Goal: Check status: Check status

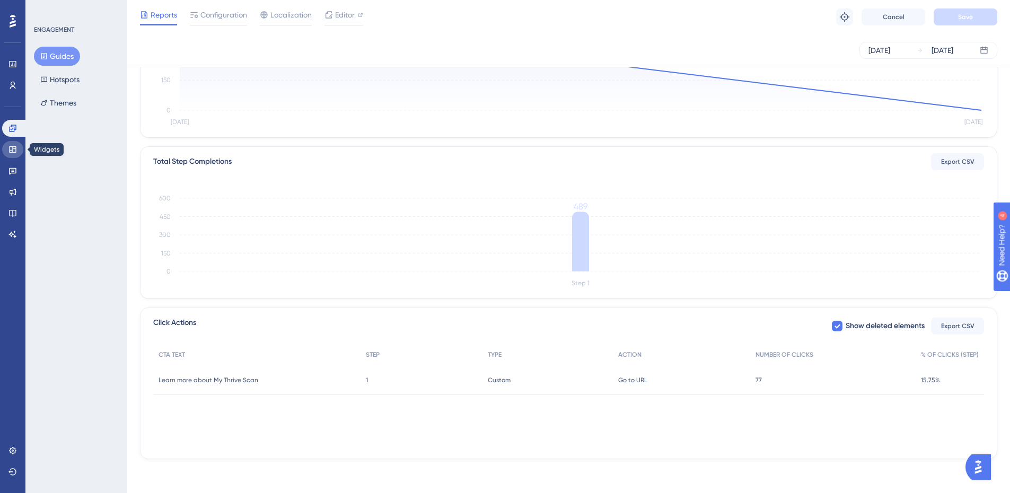
click at [10, 156] on link at bounding box center [12, 149] width 21 height 17
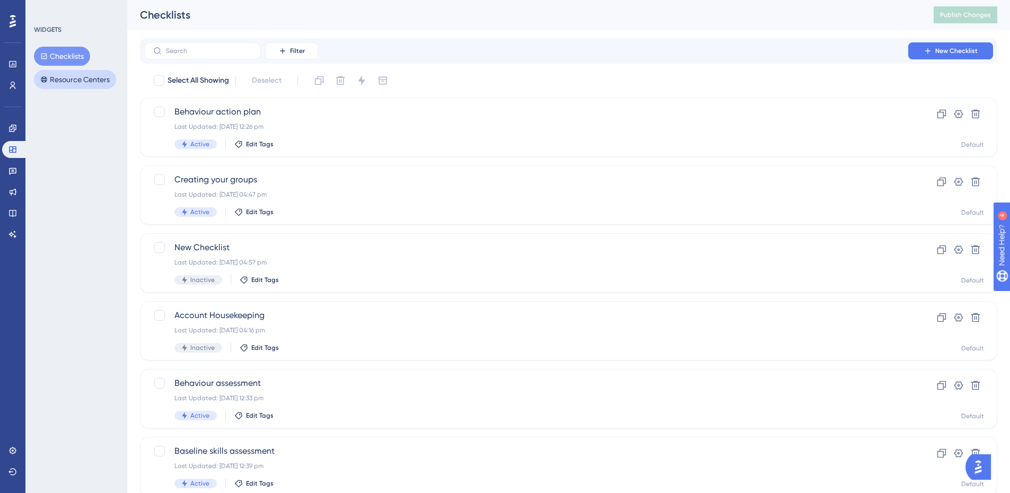
click at [88, 76] on button "Resource Centers" at bounding box center [75, 79] width 82 height 19
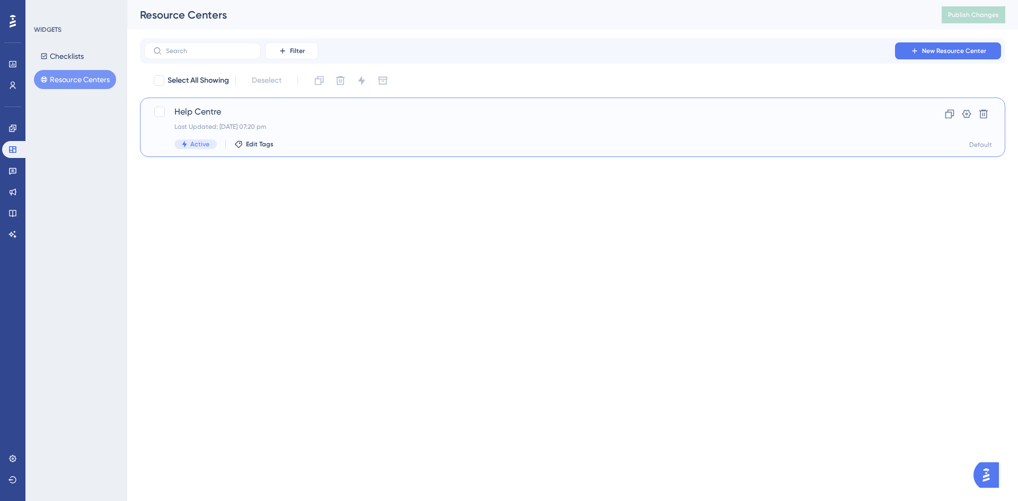
click at [277, 108] on span "Help Centre" at bounding box center [529, 111] width 711 height 13
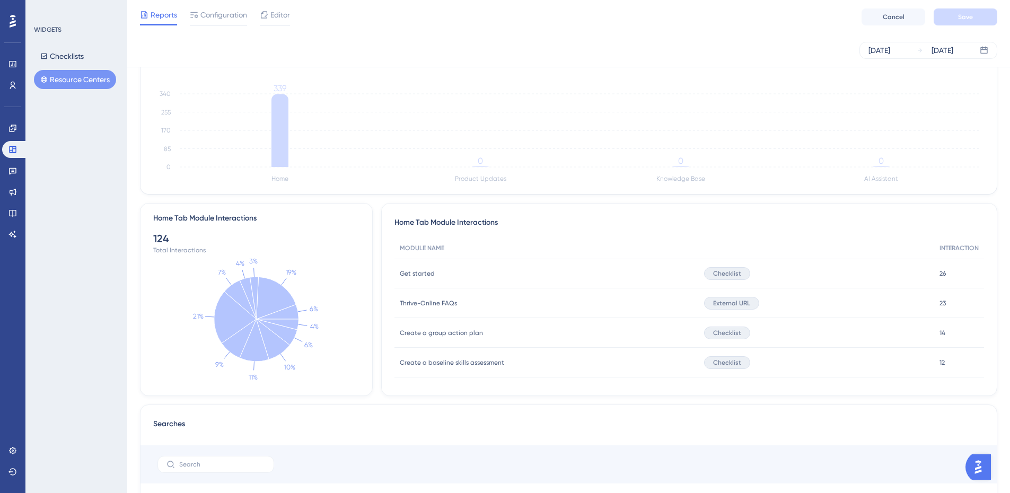
scroll to position [265, 0]
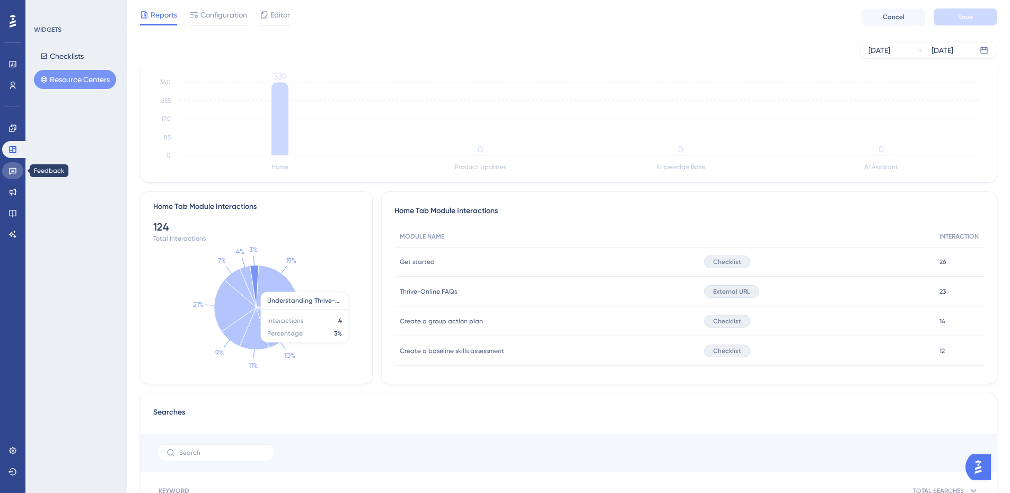
click at [13, 174] on icon at bounding box center [12, 170] width 8 height 8
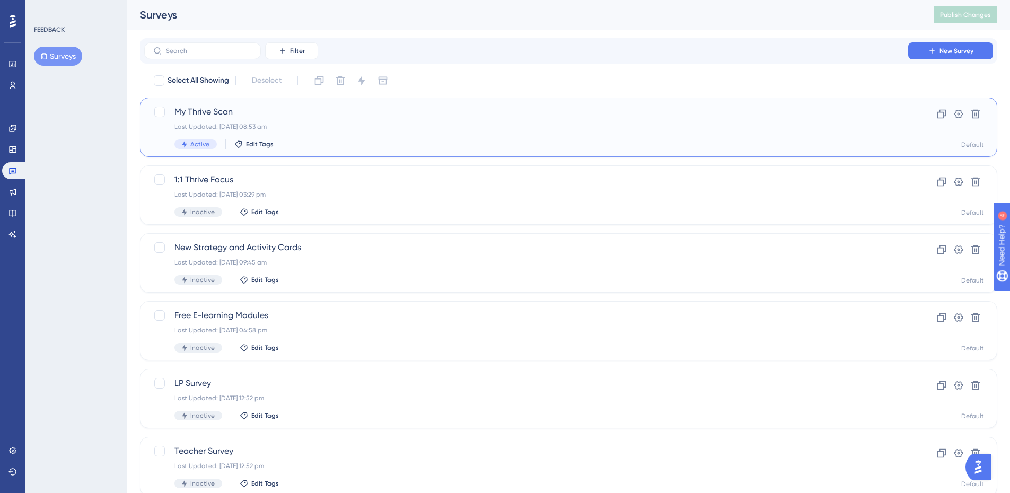
click at [217, 117] on span "My Thrive Scan" at bounding box center [525, 111] width 703 height 13
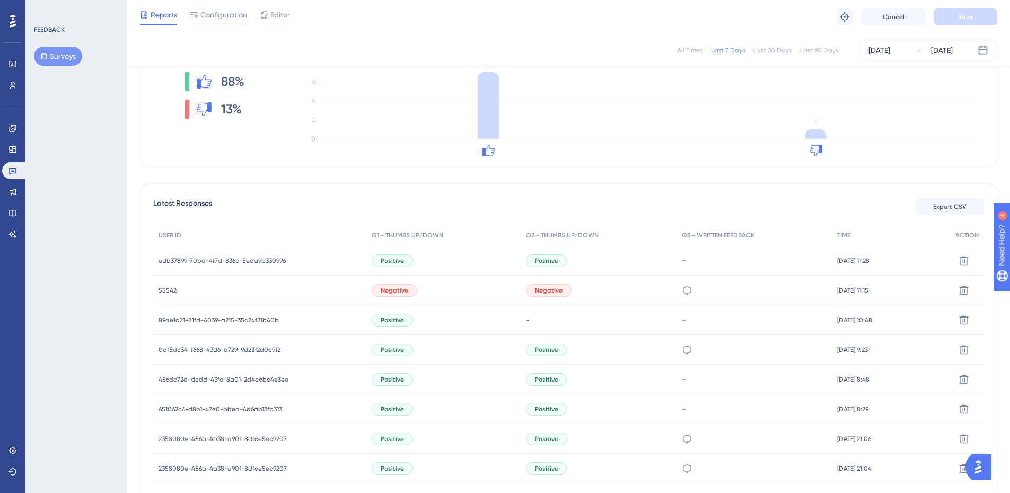
scroll to position [212, 0]
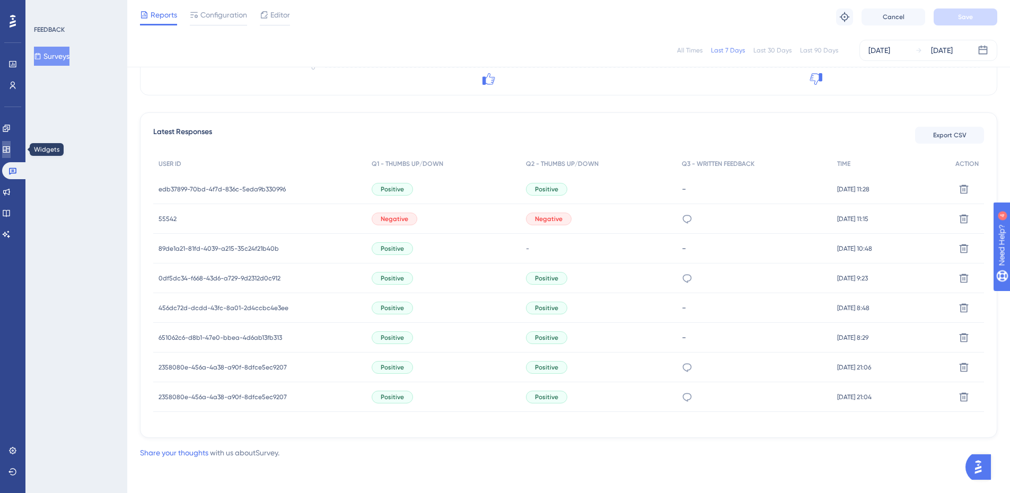
click at [11, 146] on link at bounding box center [6, 149] width 8 height 17
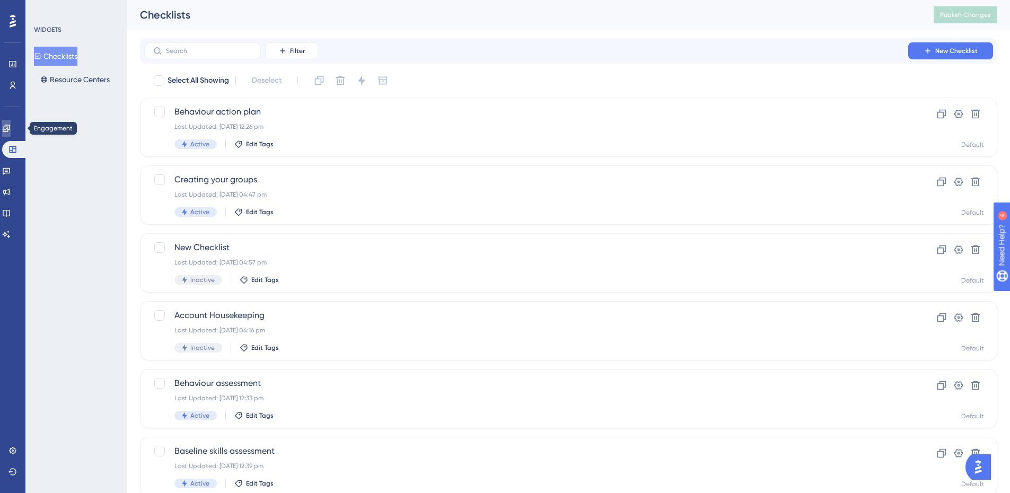
click at [11, 124] on icon at bounding box center [6, 128] width 8 height 8
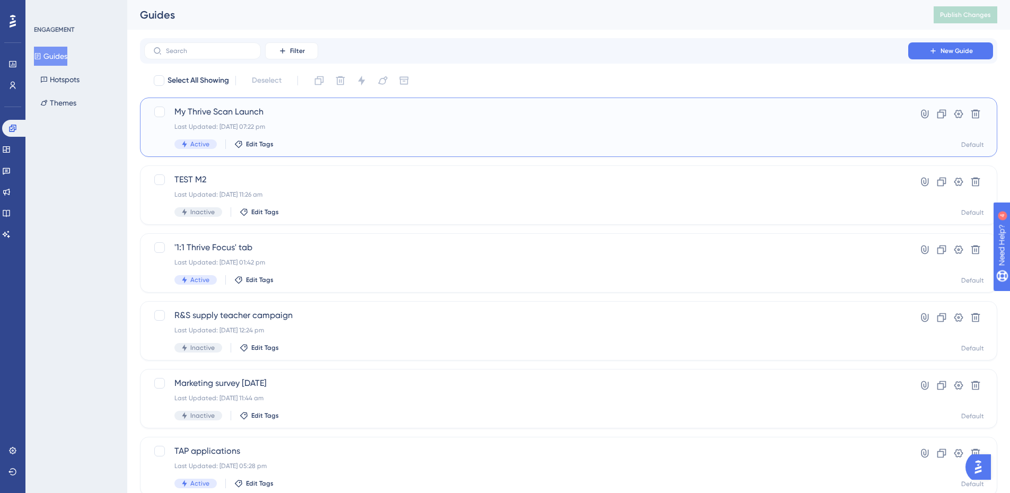
click at [216, 111] on span "My Thrive Scan Launch" at bounding box center [525, 111] width 703 height 13
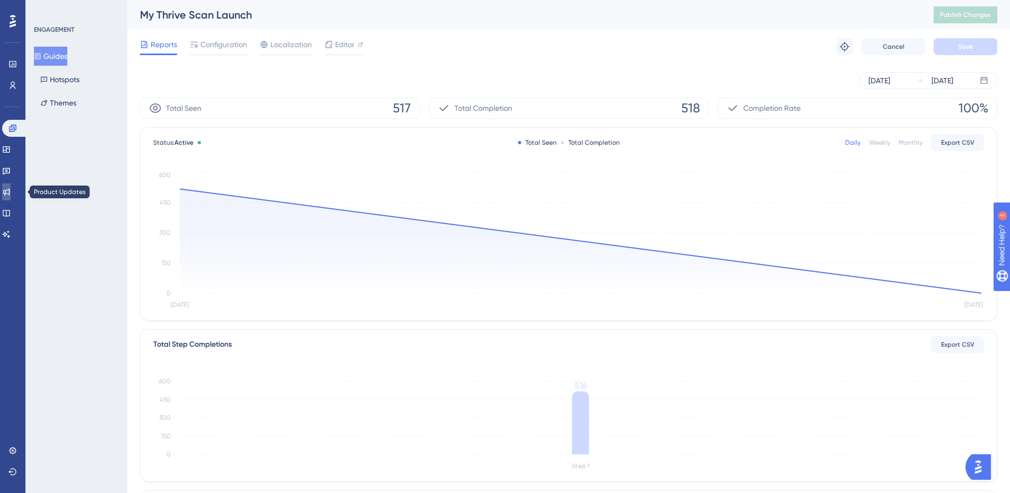
click at [11, 187] on link at bounding box center [6, 191] width 8 height 17
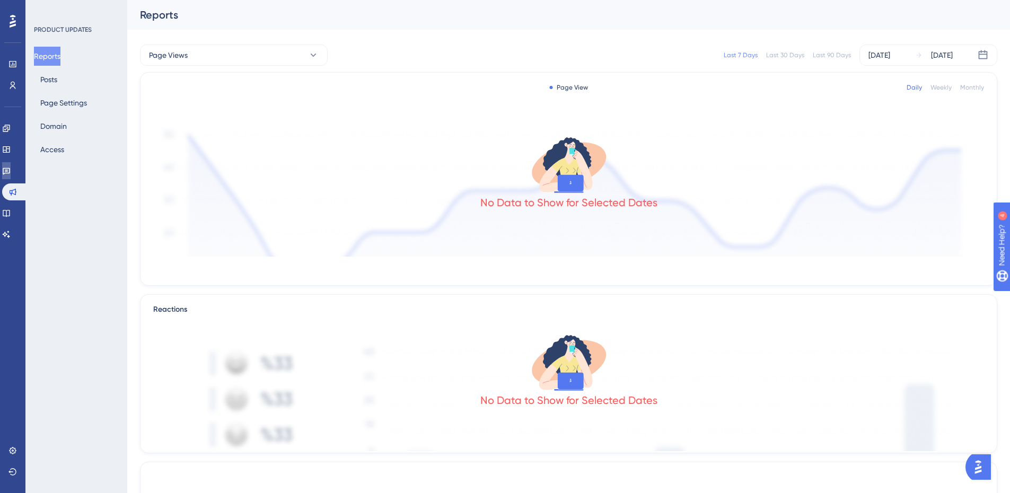
click at [10, 168] on icon at bounding box center [6, 171] width 7 height 7
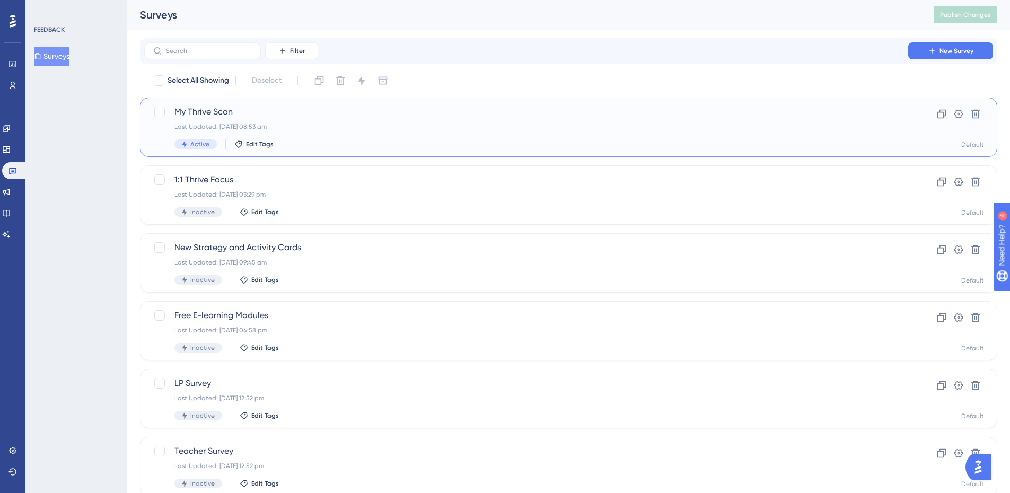
click at [232, 114] on span "My Thrive Scan" at bounding box center [525, 111] width 703 height 13
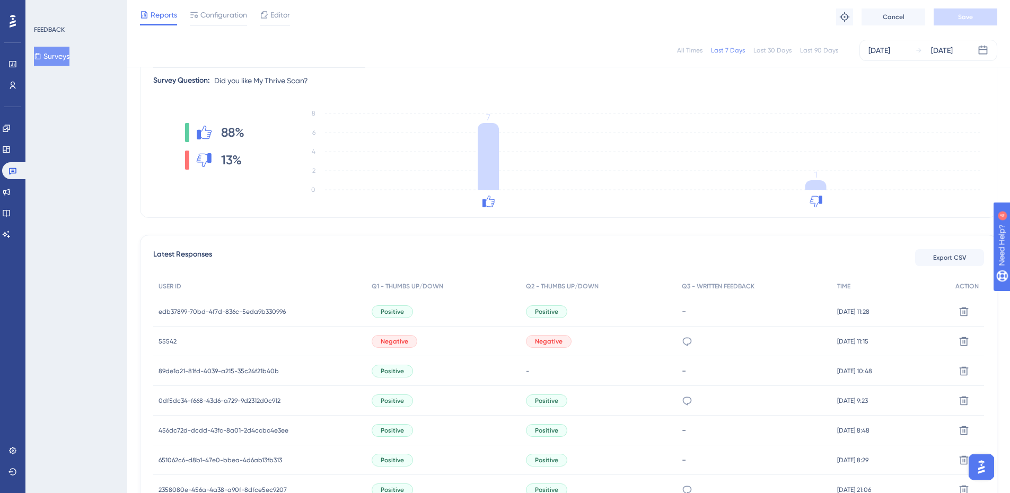
scroll to position [148, 0]
